Goal: Transaction & Acquisition: Purchase product/service

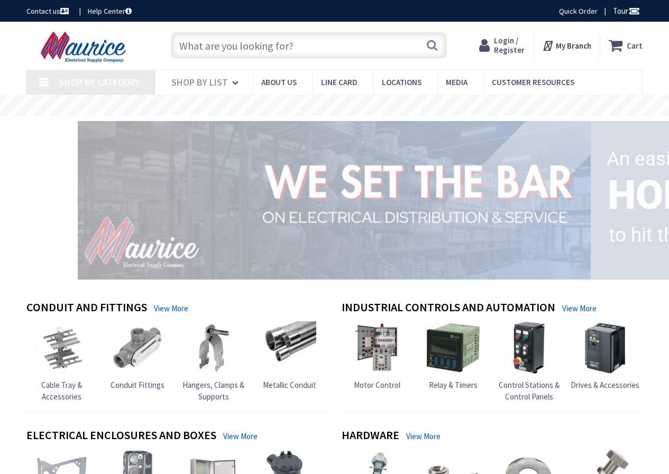
type input "[GEOGRAPHIC_DATA][PERSON_NAME], [GEOGRAPHIC_DATA]"
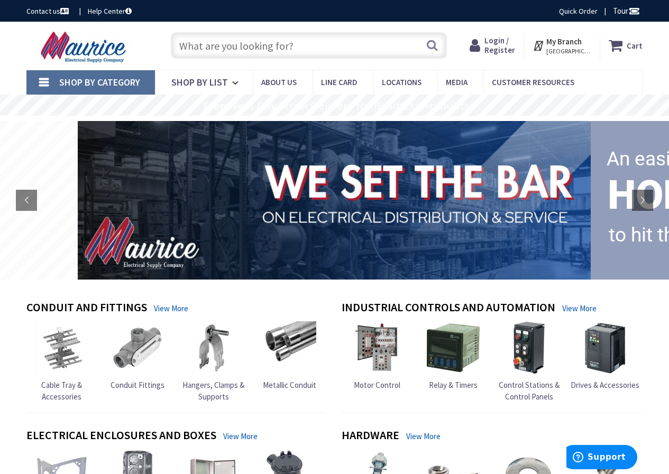
click at [348, 50] on input "text" at bounding box center [309, 45] width 276 height 26
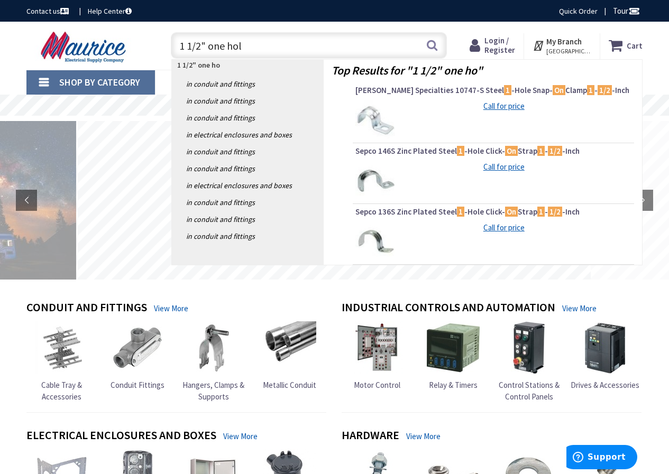
type input "1 1/2" one hole"
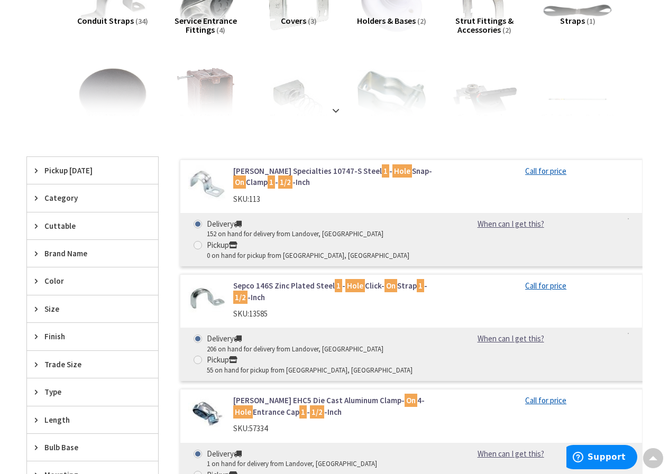
scroll to position [212, 0]
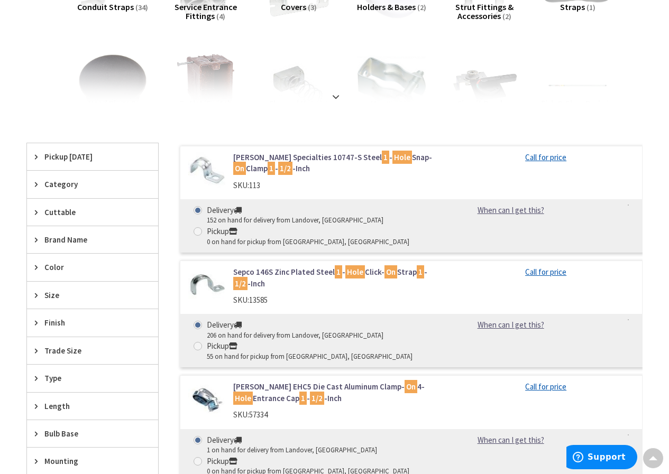
click at [257, 272] on link "Sepco 146S Zinc Plated Steel 1 - Hole Click- On Strap 1 - 1/2 -Inch" at bounding box center [337, 278] width 208 height 23
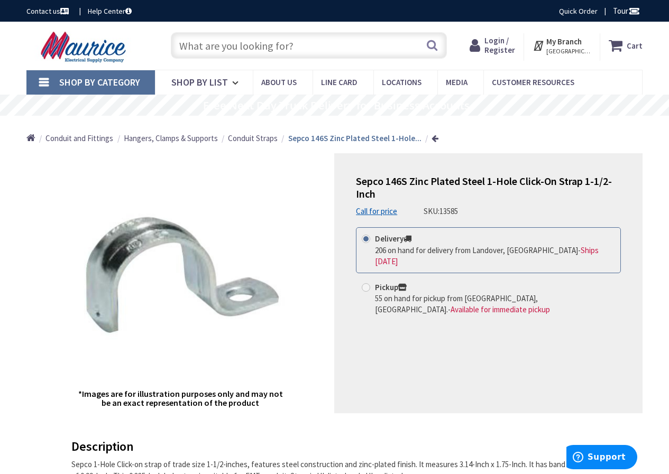
click at [367, 283] on span at bounding box center [366, 287] width 8 height 8
click at [367, 284] on input "Pickup 55 on hand for pickup from Richmond, VA. - Available for immediate pickup" at bounding box center [367, 287] width 7 height 7
radio input "true"
